Goal: Check status: Check status

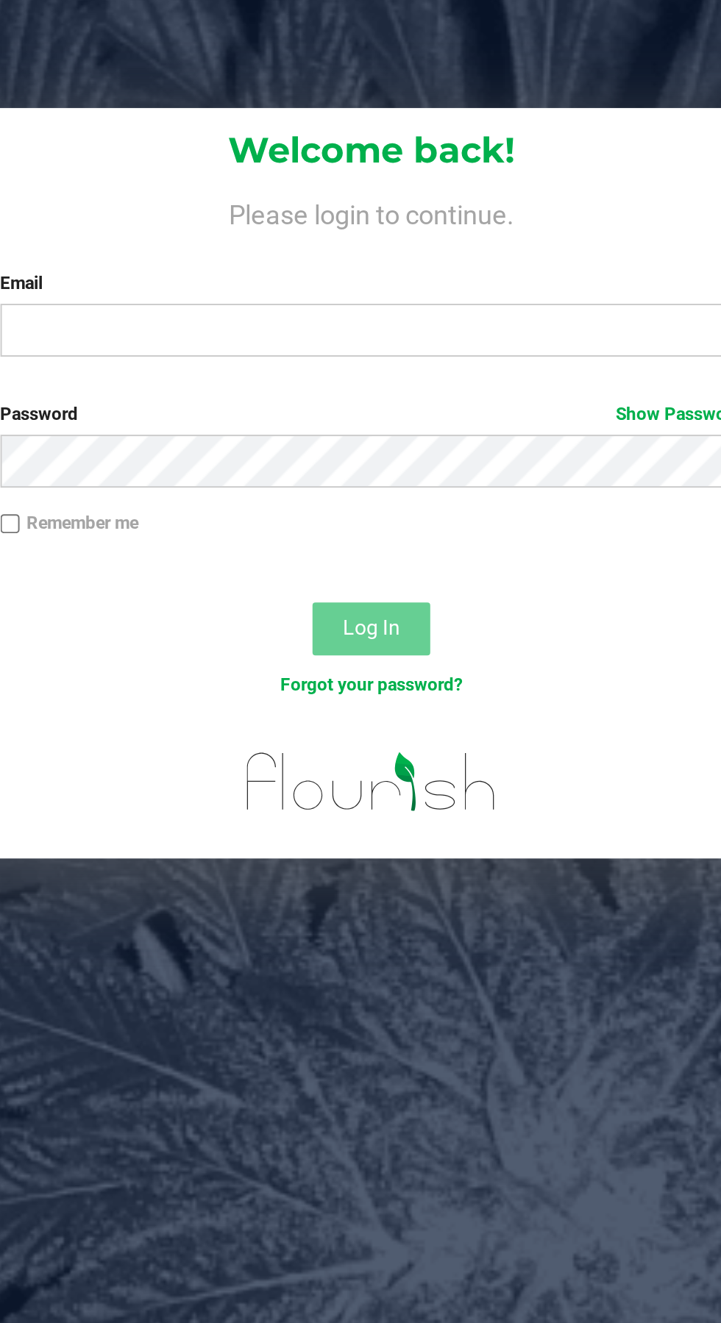
type input "[EMAIL_ADDRESS][DOMAIN_NAME]"
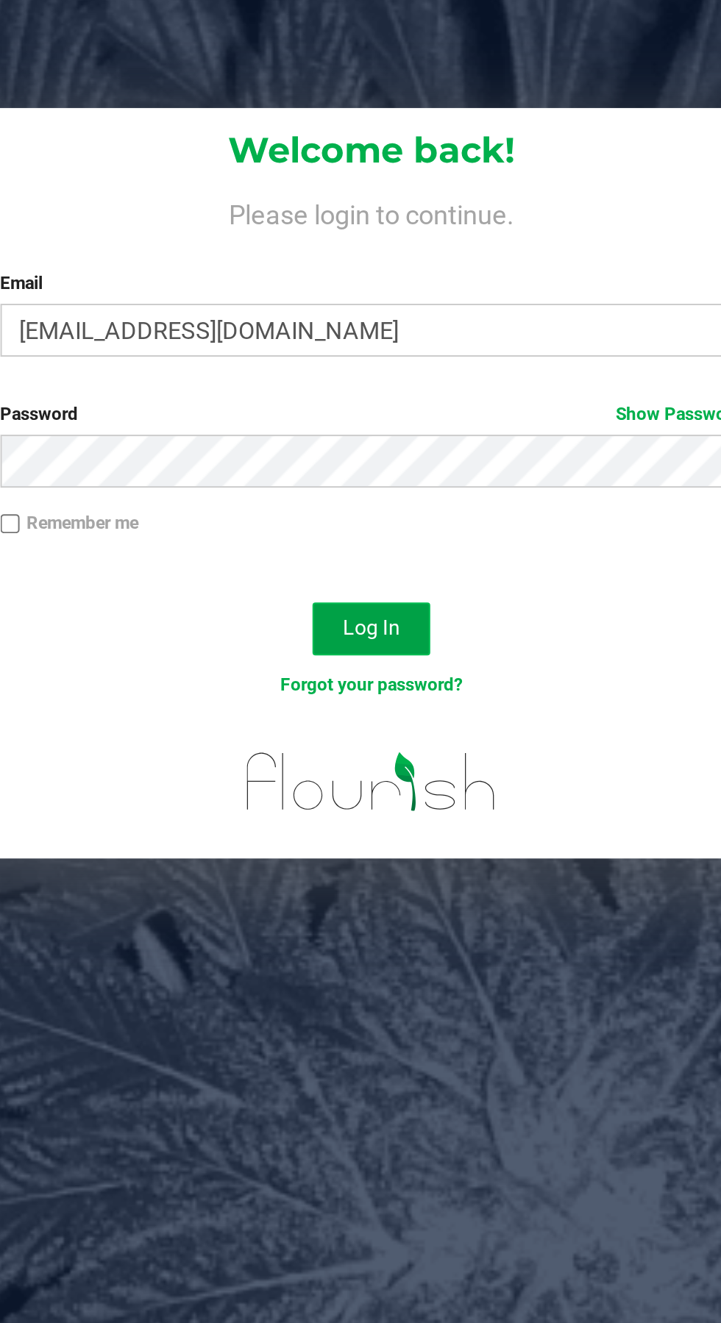
click at [377, 319] on button "Log In" at bounding box center [378, 329] width 59 height 26
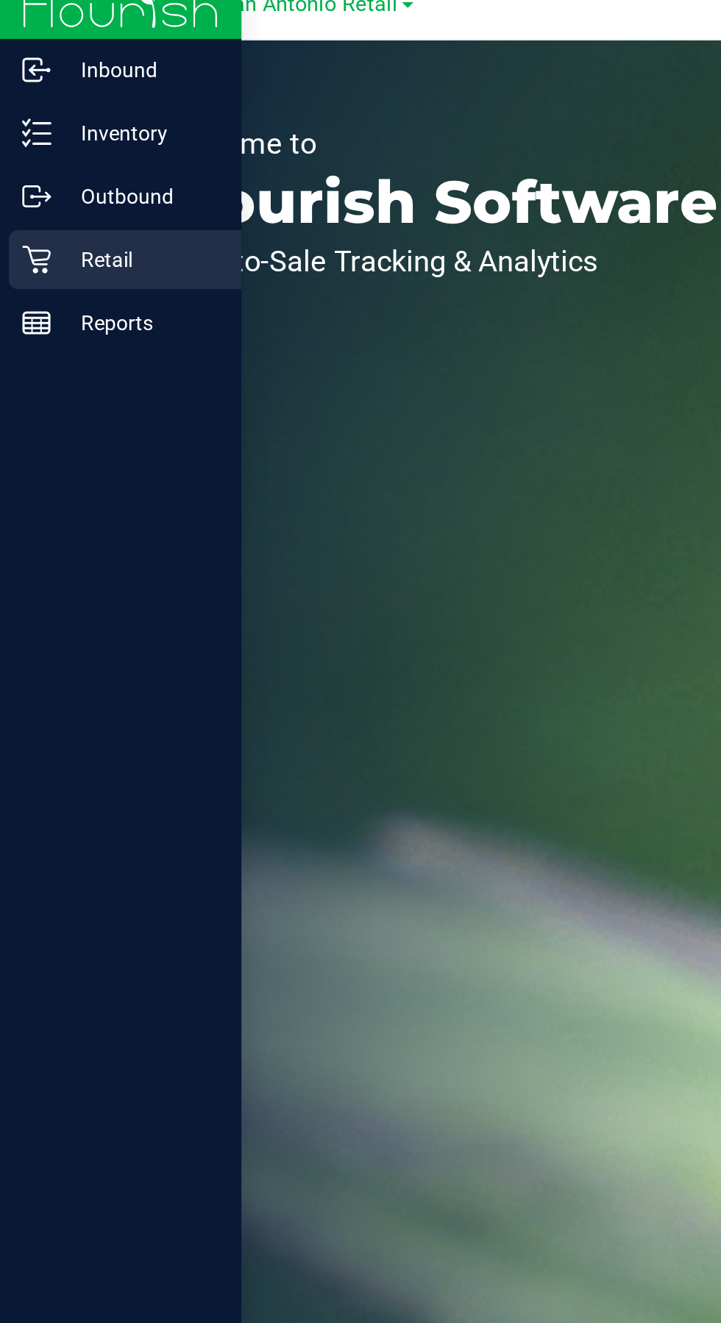
click at [22, 145] on icon at bounding box center [18, 145] width 15 height 15
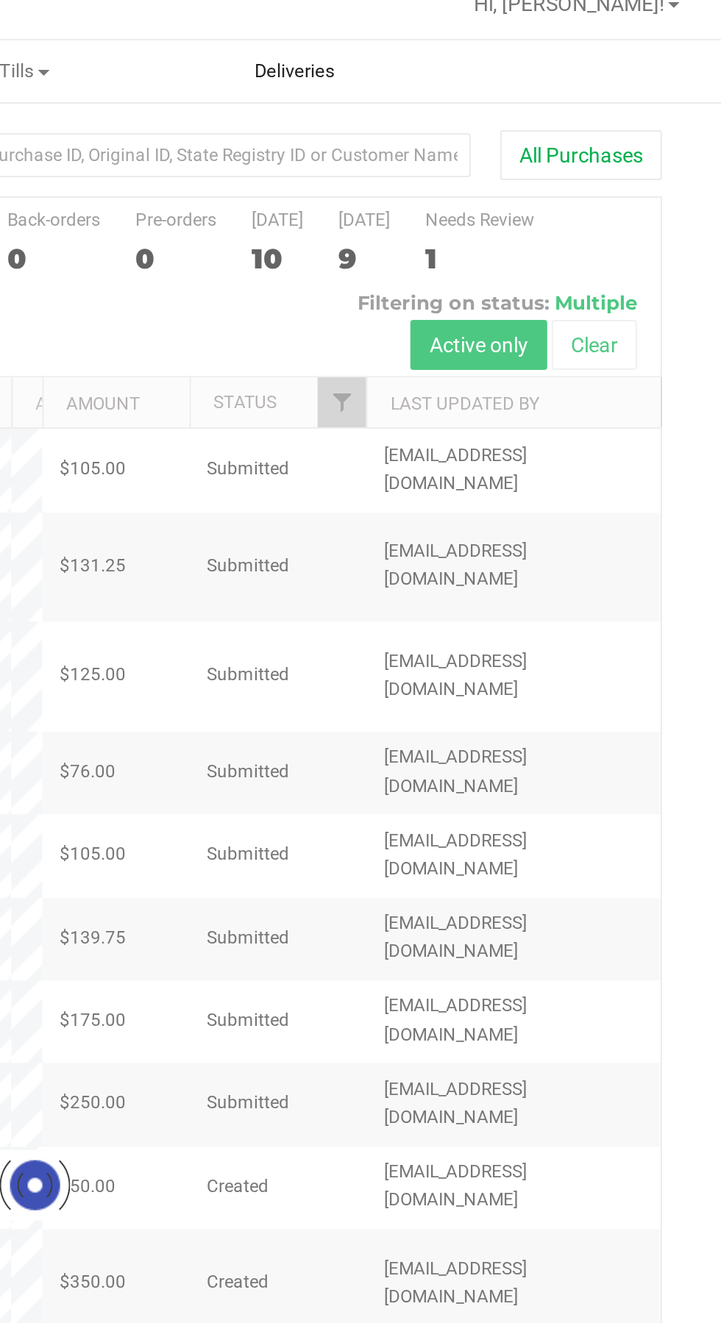
click at [521, 48] on span "Deliveries" at bounding box center [508, 50] width 80 height 13
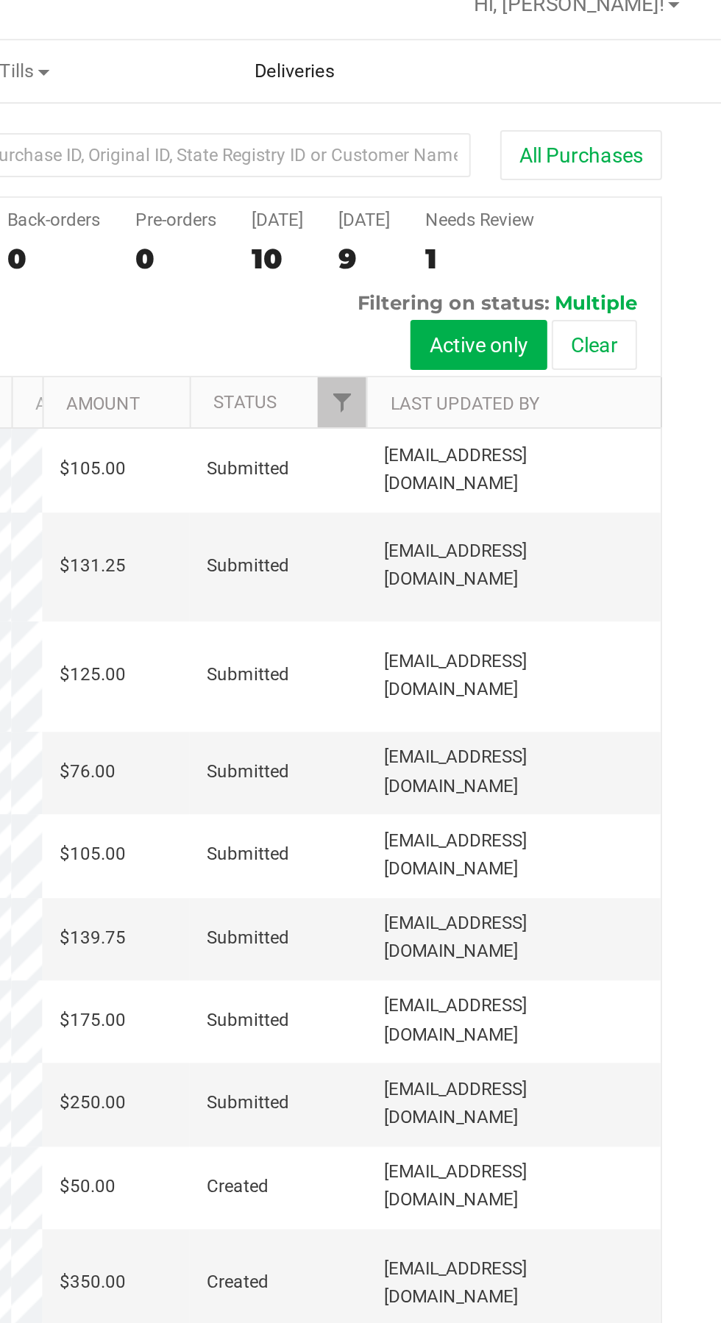
click at [505, 49] on span "Deliveries" at bounding box center [508, 50] width 80 height 13
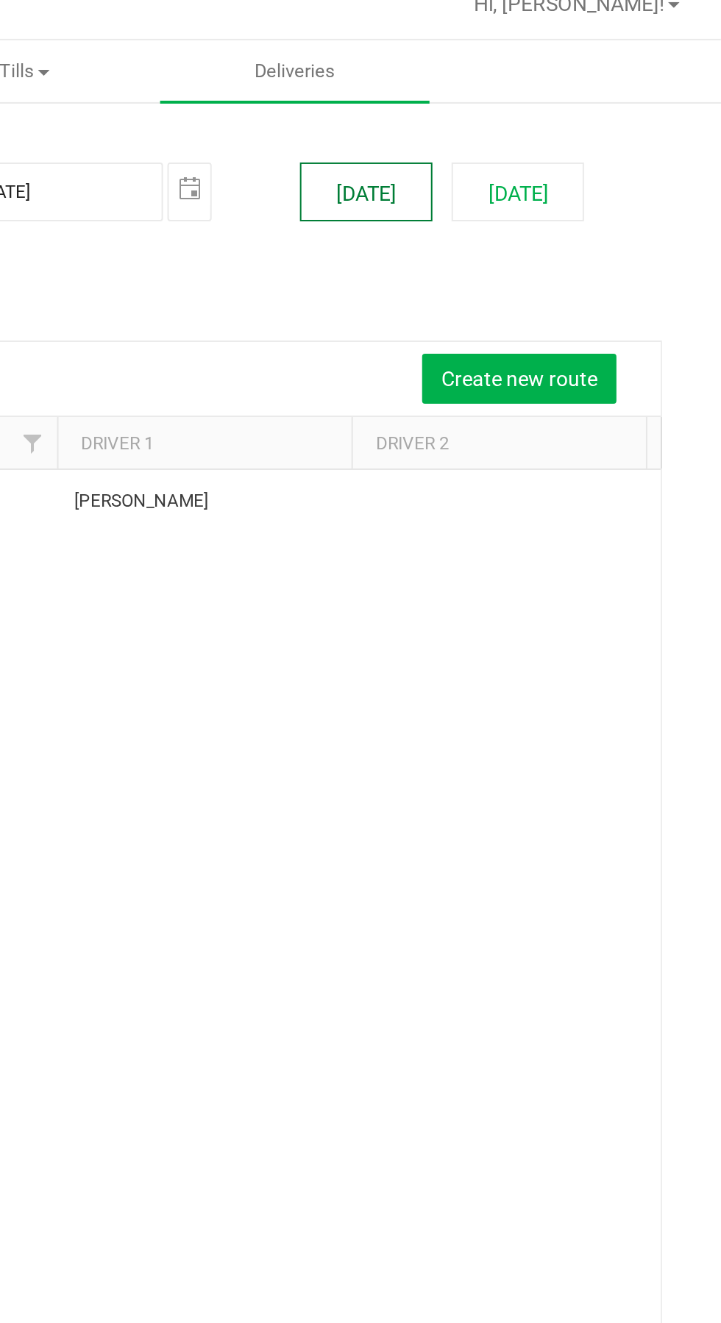
click at [544, 114] on button "[DATE]" at bounding box center [543, 110] width 66 height 29
